Goal: Check status: Check status

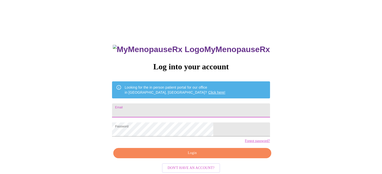
click at [171, 109] on input "Email" at bounding box center [191, 111] width 158 height 14
type input "cmannering@gmail.com"
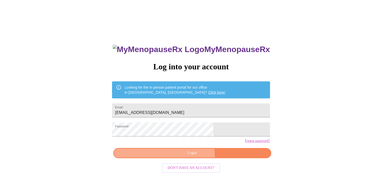
click at [188, 157] on span "Login" at bounding box center [192, 153] width 146 height 6
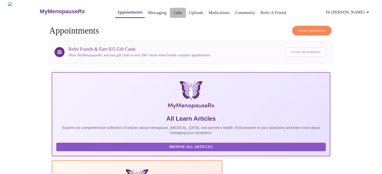
click at [173, 9] on link "Labs" at bounding box center [177, 12] width 8 height 7
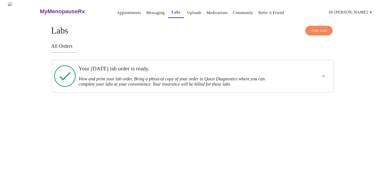
click at [143, 71] on h3 "Your Monday, September 22nd lab order is ready." at bounding box center [179, 68] width 201 height 7
click at [323, 76] on icon "show more" at bounding box center [323, 77] width 3 height 2
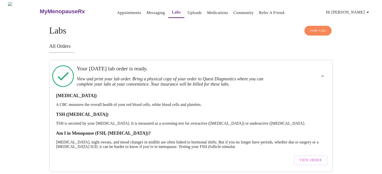
scroll to position [3, 0]
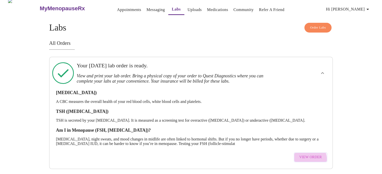
click at [308, 155] on span "View Order" at bounding box center [310, 158] width 23 height 6
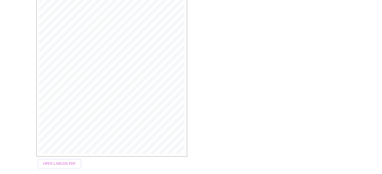
scroll to position [134, 0]
click at [60, 160] on button "Open Larger PDF" at bounding box center [59, 157] width 43 height 10
